Goal: Check status: Check status

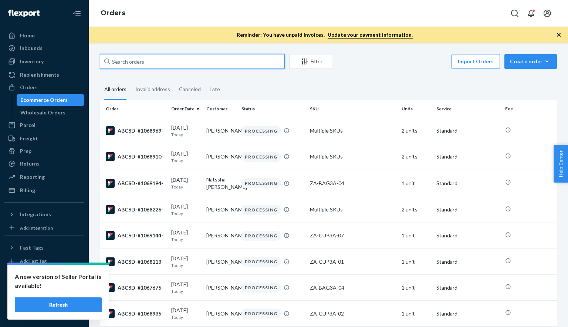
click at [167, 57] on input "text" at bounding box center [192, 61] width 185 height 15
paste input "1069238"
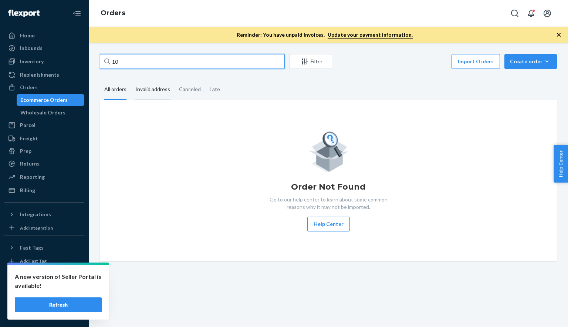
type input "1"
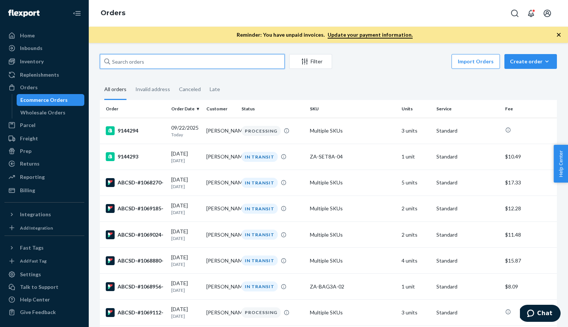
click at [127, 60] on input "text" at bounding box center [192, 61] width 185 height 15
paste input "1069238"
type input "1069238"
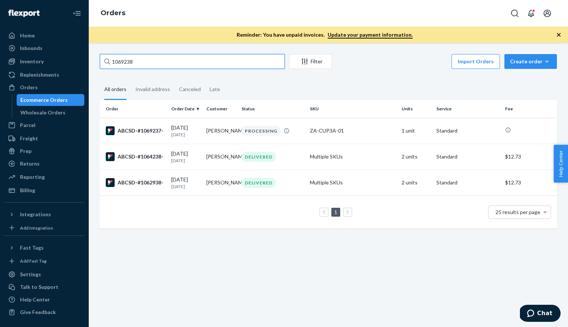
drag, startPoint x: 142, startPoint y: 63, endPoint x: 103, endPoint y: 63, distance: 39.2
click at [103, 63] on input "1069238" at bounding box center [192, 61] width 185 height 15
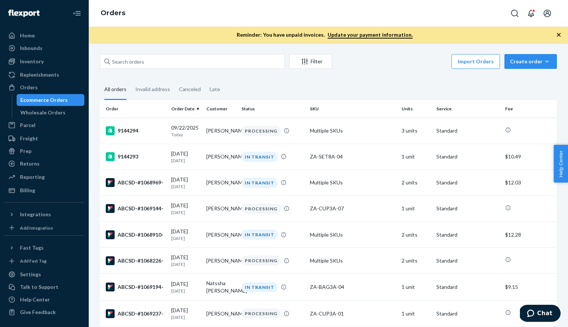
click at [309, 65] on div "Filter" at bounding box center [311, 61] width 42 height 7
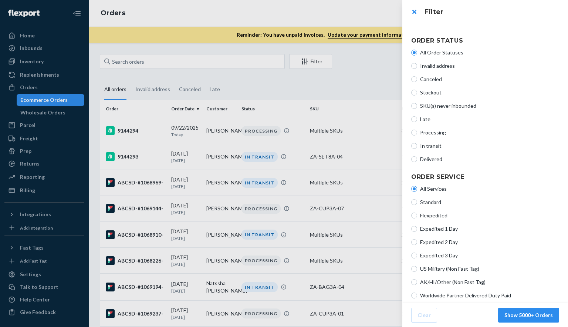
click at [414, 129] on label "Processing" at bounding box center [485, 132] width 148 height 7
click at [414, 129] on input "Processing" at bounding box center [414, 132] width 6 height 6
radio input "true"
radio input "false"
click at [528, 315] on button "Show 7 Orders" at bounding box center [535, 314] width 49 height 15
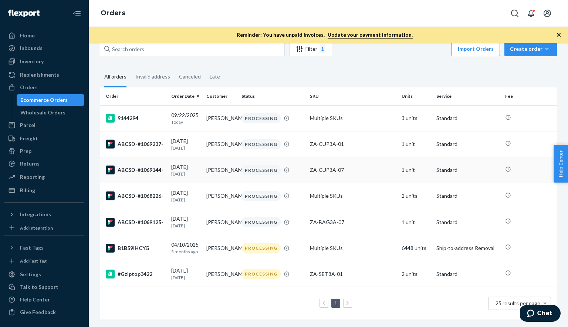
scroll to position [20, 0]
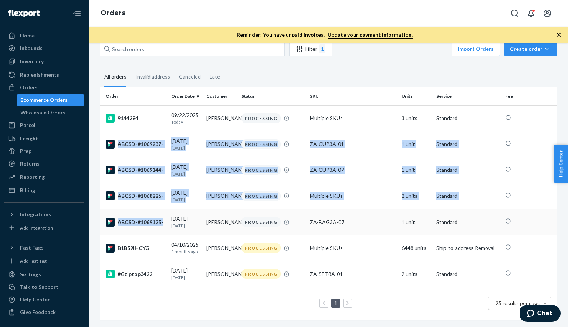
drag, startPoint x: 102, startPoint y: 127, endPoint x: 166, endPoint y: 226, distance: 117.5
click at [166, 226] on tbody "9144294 09/22/2025 Today Scott Walton PROCESSING Multiple SKUs 3 units Standard…" at bounding box center [328, 196] width 457 height 182
copy tbody "ABCSD-#1069237- 09/21/2025 1 day ago SUSAN GRIESBACH PROCESSING ZA-CUP3A-01 1 u…"
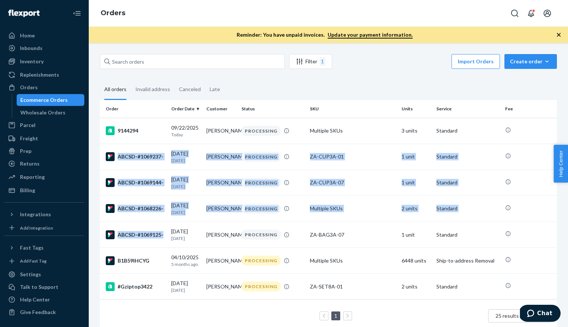
scroll to position [0, 0]
click at [310, 64] on div "Filter 1" at bounding box center [311, 61] width 42 height 9
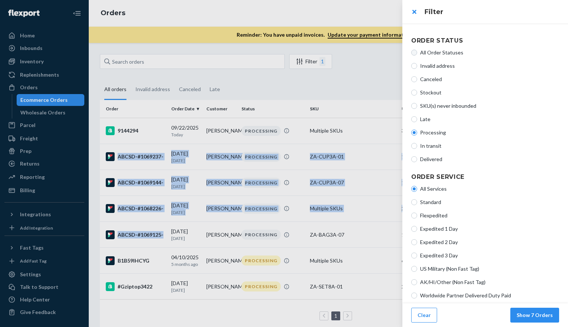
click at [415, 53] on input "All Order Statuses" at bounding box center [414, 53] width 6 height 6
radio input "true"
radio input "false"
click at [526, 317] on button "Show 5000+ Orders" at bounding box center [528, 314] width 61 height 15
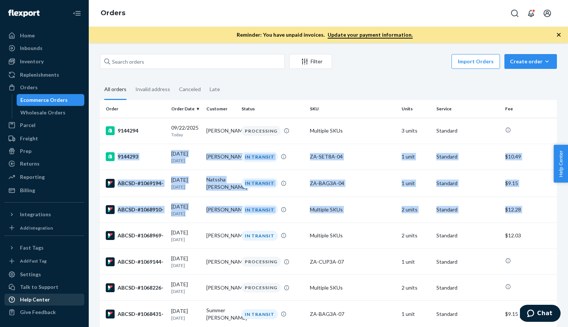
click at [33, 303] on div "Help Center" at bounding box center [35, 299] width 30 height 7
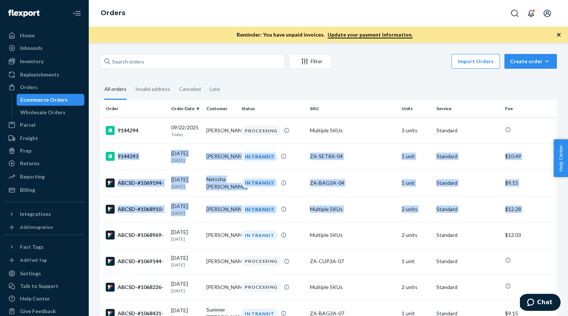
click at [310, 60] on div "Filter" at bounding box center [311, 61] width 42 height 7
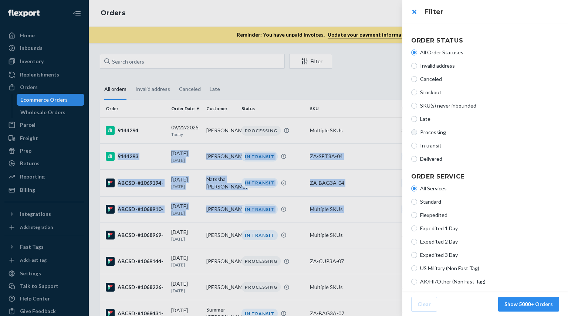
click at [414, 132] on input "Processing" at bounding box center [414, 132] width 6 height 6
radio input "true"
radio input "false"
click at [524, 304] on button "Show 6 Orders" at bounding box center [535, 304] width 49 height 15
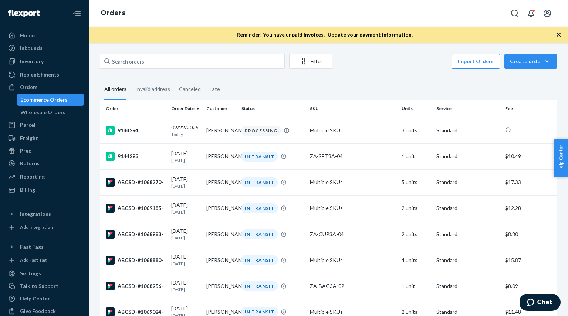
click at [305, 66] on button "Filter" at bounding box center [310, 61] width 43 height 15
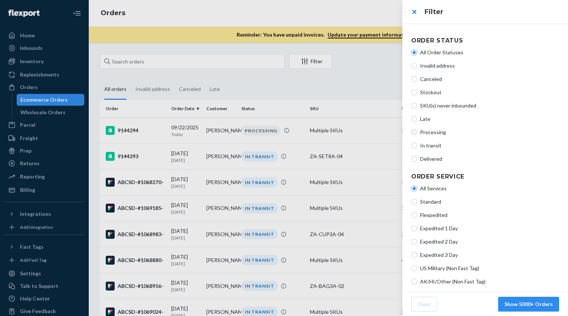
click at [415, 134] on input "Processing" at bounding box center [414, 132] width 6 height 6
radio input "true"
radio input "false"
click at [530, 303] on button "Show 6 Orders" at bounding box center [535, 304] width 49 height 15
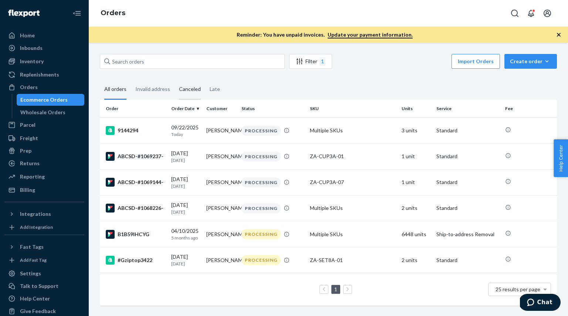
click at [192, 90] on div "Canceled" at bounding box center [190, 90] width 22 height 20
click at [175, 80] on input "Canceled" at bounding box center [175, 80] width 0 height 0
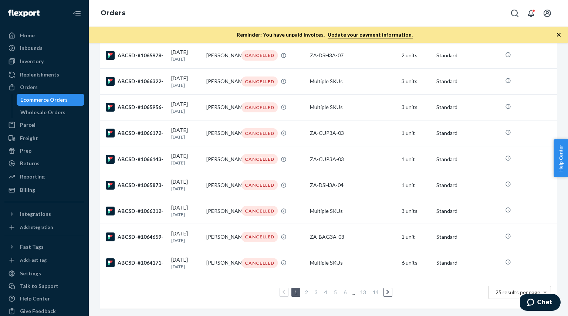
scroll to position [512, 0]
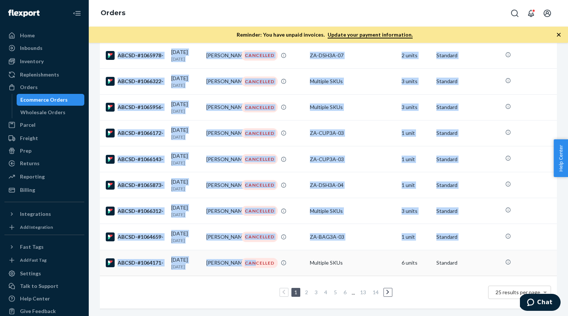
drag, startPoint x: 104, startPoint y: 108, endPoint x: 255, endPoint y: 265, distance: 217.7
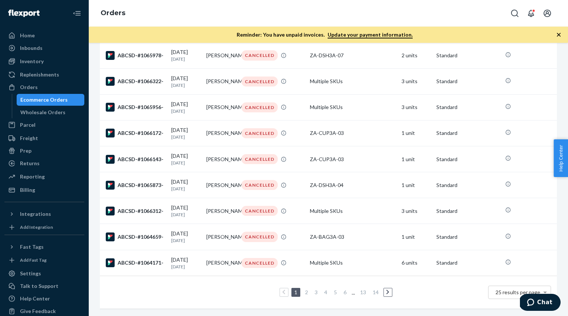
click at [242, 285] on div "1 2 3 4 5 6 ... 13 14 25 results per page" at bounding box center [328, 293] width 445 height 24
click at [502, 294] on span "25 results per page" at bounding box center [518, 292] width 45 height 6
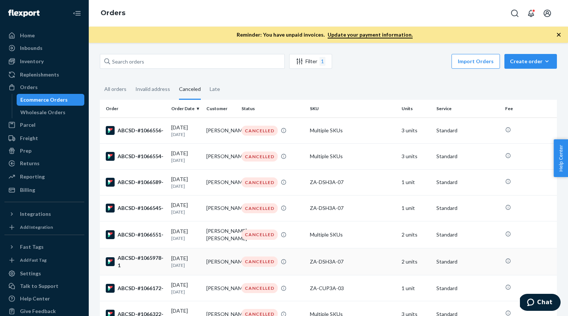
drag, startPoint x: 103, startPoint y: 108, endPoint x: 186, endPoint y: 273, distance: 184.3
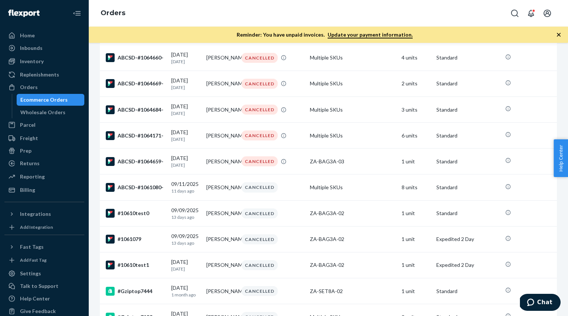
scroll to position [725, 0]
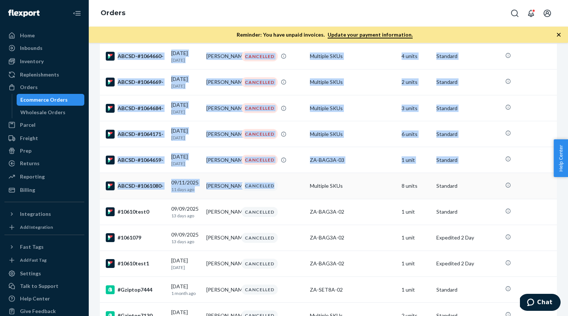
click at [307, 199] on td "CANCELLED" at bounding box center [273, 186] width 68 height 26
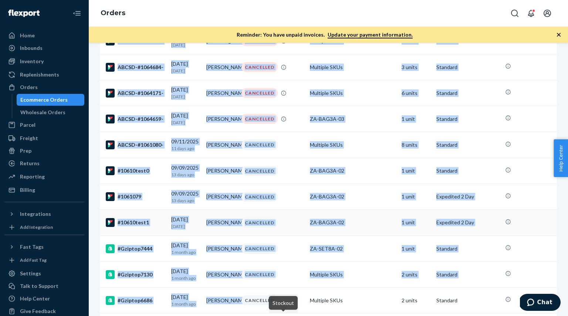
scroll to position [780, 0]
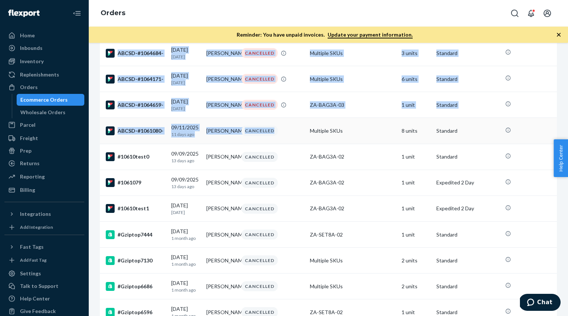
drag, startPoint x: 104, startPoint y: 109, endPoint x: 270, endPoint y: 163, distance: 175.4
copy table "Order Order Date Customer Status SKU Units Service Fee ABCSD-#1066556- 09/18/20…"
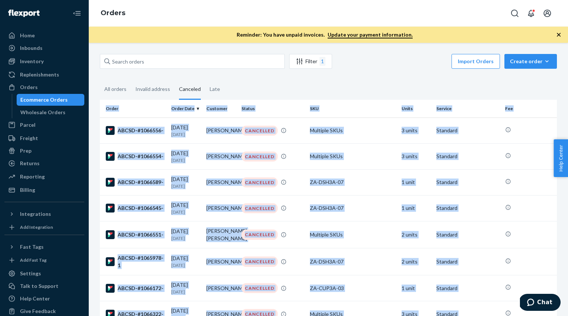
scroll to position [0, 0]
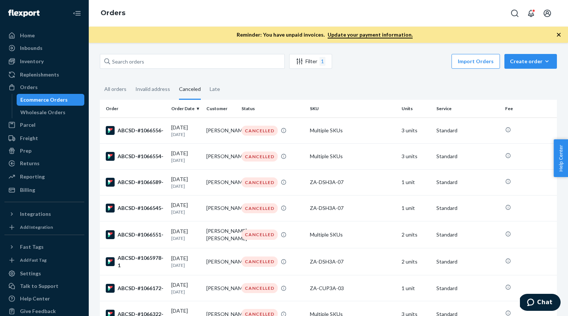
click at [257, 84] on fieldset "All orders Invalid address Canceled Late" at bounding box center [328, 90] width 457 height 20
click at [32, 178] on div "Reporting" at bounding box center [32, 176] width 25 height 7
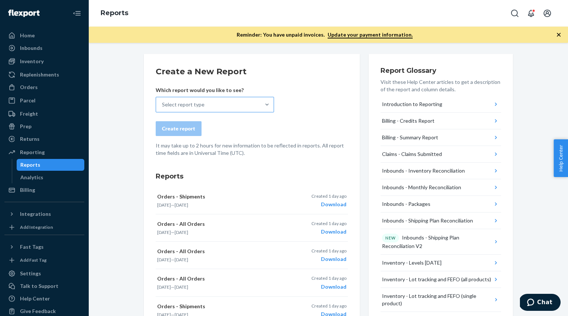
click at [212, 102] on div "Select report type" at bounding box center [208, 104] width 104 height 15
click at [163, 102] on input "Select report type" at bounding box center [162, 104] width 1 height 7
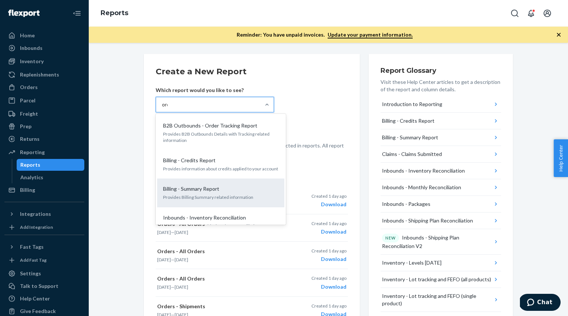
type input "order"
click at [177, 185] on div "Orders - Shipments Provides information about the shipments in your orders" at bounding box center [221, 193] width 118 height 23
click at [175, 108] on input "order" at bounding box center [168, 104] width 13 height 7
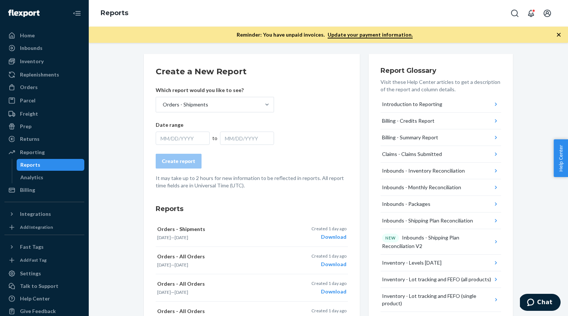
click at [192, 138] on div "MM/DD/YYYY" at bounding box center [183, 138] width 54 height 13
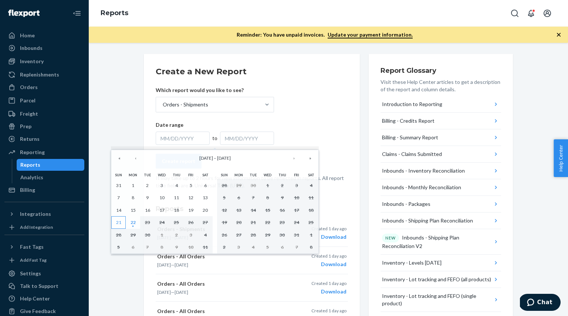
click at [118, 222] on abbr "21" at bounding box center [118, 223] width 5 height 6
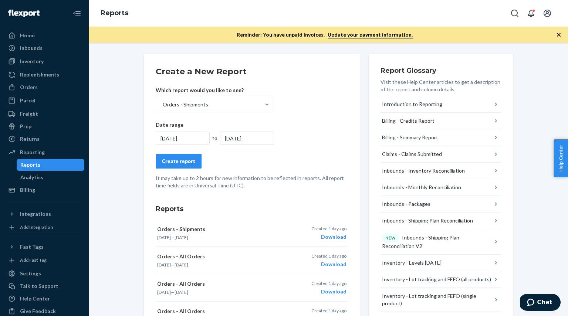
click at [182, 165] on button "Create report" at bounding box center [179, 161] width 46 height 15
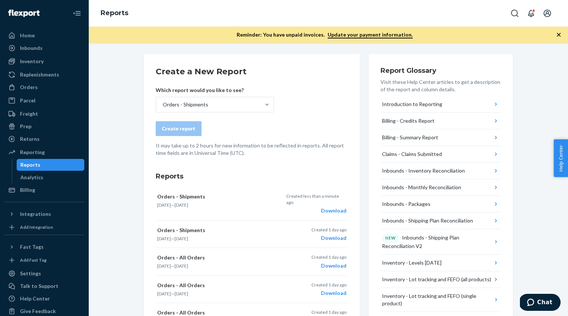
click at [558, 36] on icon "button" at bounding box center [559, 35] width 4 height 4
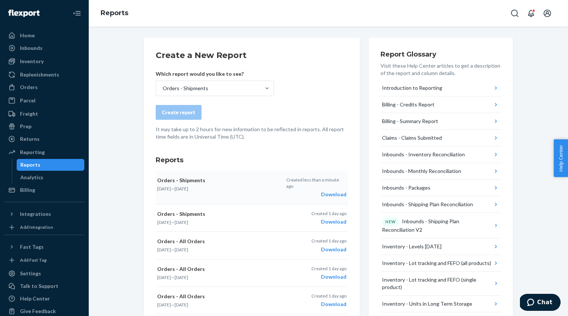
click at [340, 191] on div "Download" at bounding box center [316, 194] width 60 height 7
click at [28, 88] on div "Orders" at bounding box center [29, 87] width 18 height 7
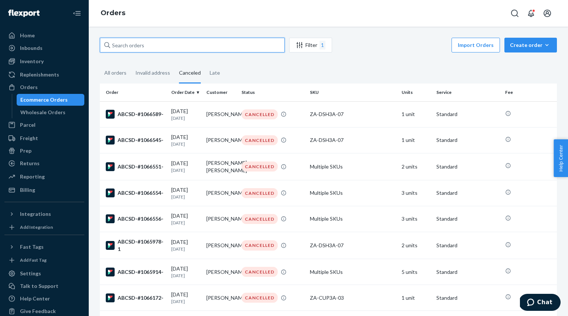
click at [146, 42] on input "text" at bounding box center [192, 45] width 185 height 15
paste input "1069112"
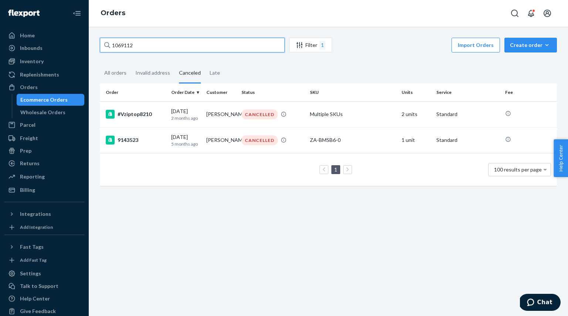
type input "1069112"
click at [314, 44] on div "Filter 1" at bounding box center [311, 45] width 42 height 9
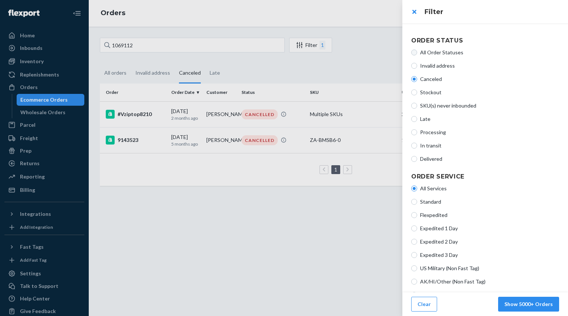
click at [413, 53] on input "All Order Statuses" at bounding box center [414, 53] width 6 height 6
radio input "true"
radio input "false"
click at [533, 303] on button "Show 1 Orders" at bounding box center [535, 304] width 49 height 15
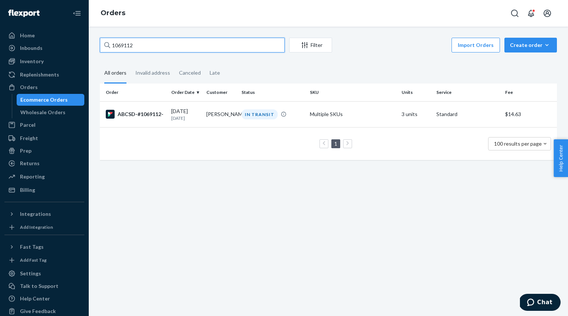
click at [141, 45] on input "1069112" at bounding box center [192, 45] width 185 height 15
paste input "25"
type input "1"
